Goal: Task Accomplishment & Management: Use online tool/utility

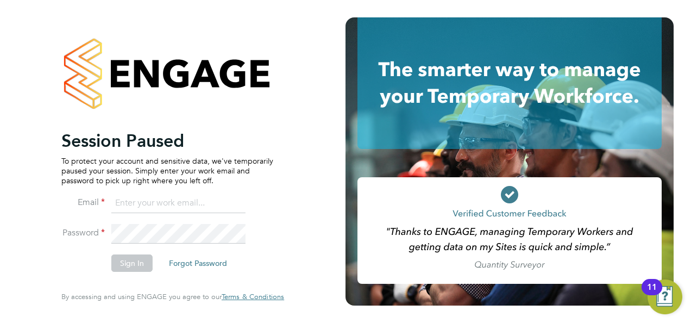
type input "hjones@skilledcareers.co.uk"
click at [131, 263] on button "Sign In" at bounding box center [131, 262] width 41 height 17
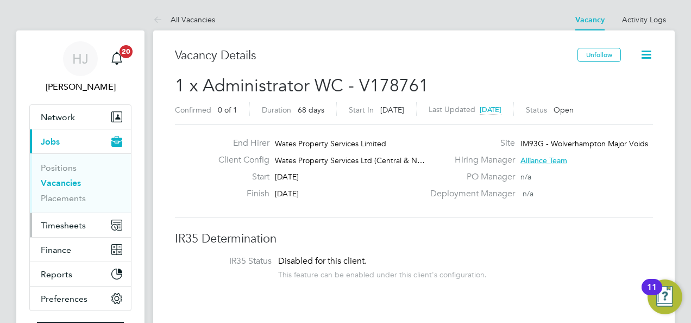
click at [56, 231] on button "Timesheets" at bounding box center [80, 225] width 101 height 24
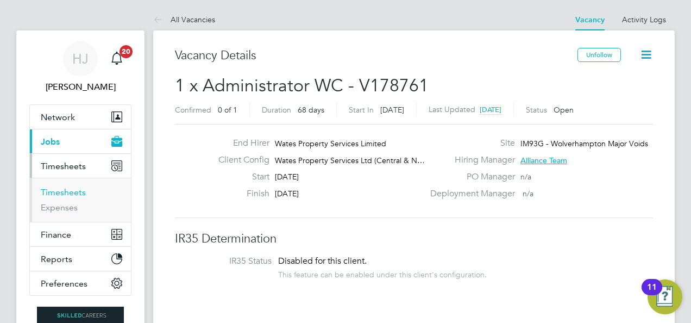
click at [71, 190] on link "Timesheets" at bounding box center [63, 192] width 45 height 10
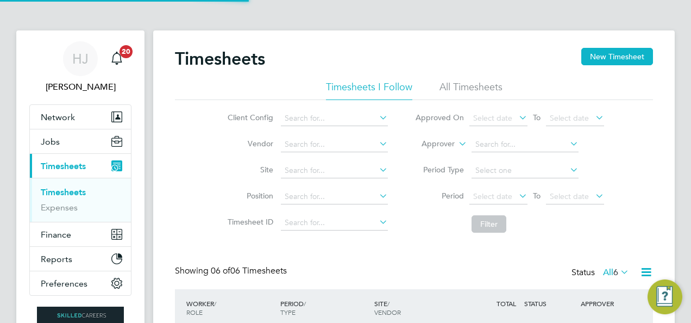
scroll to position [27, 94]
